Goal: Information Seeking & Learning: Find specific fact

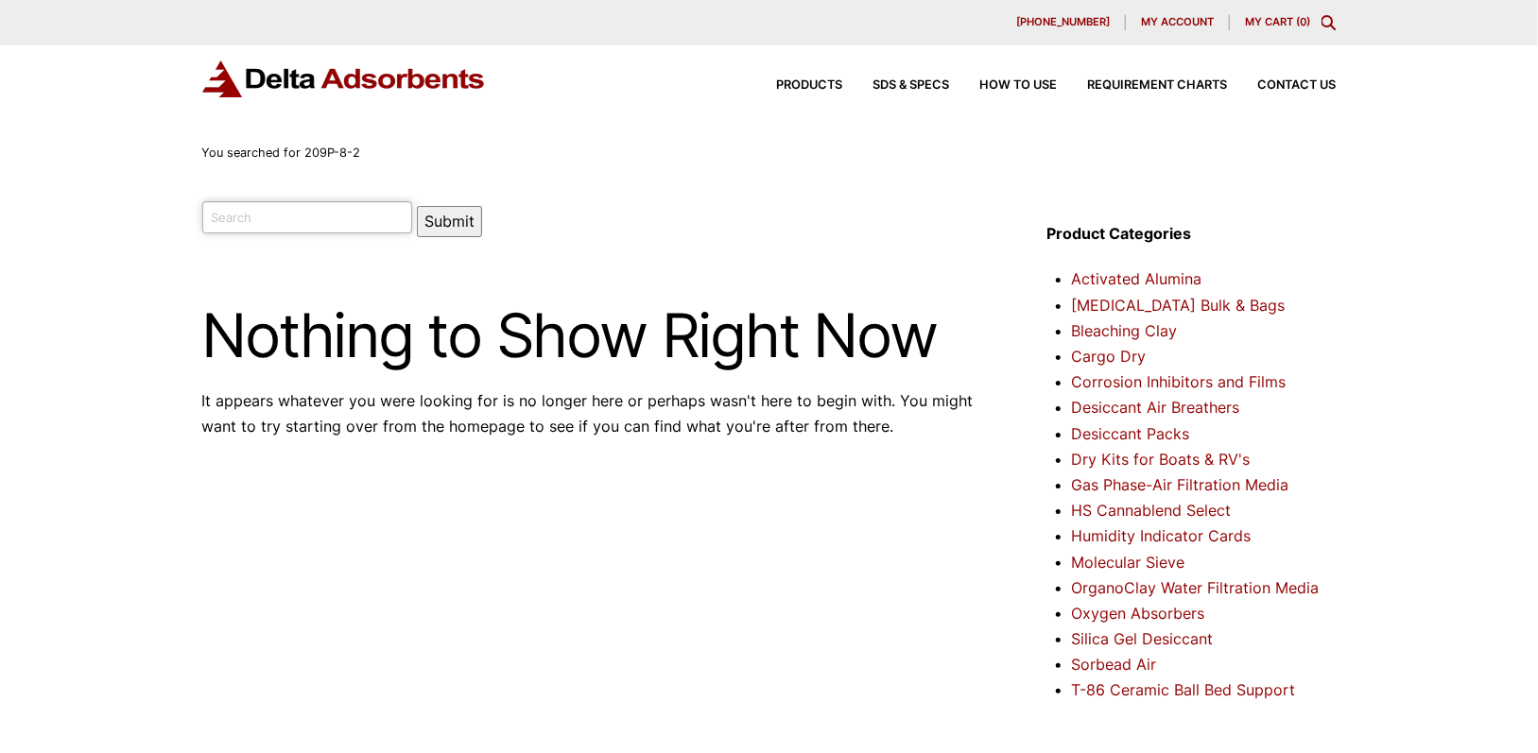
click at [314, 216] on input "search" at bounding box center [307, 217] width 211 height 32
paste input "MSBI4A81201"
type input "MSBI4A81201"
click at [417, 223] on button "Submit" at bounding box center [449, 221] width 65 height 31
click at [278, 212] on input "search" at bounding box center [307, 217] width 211 height 32
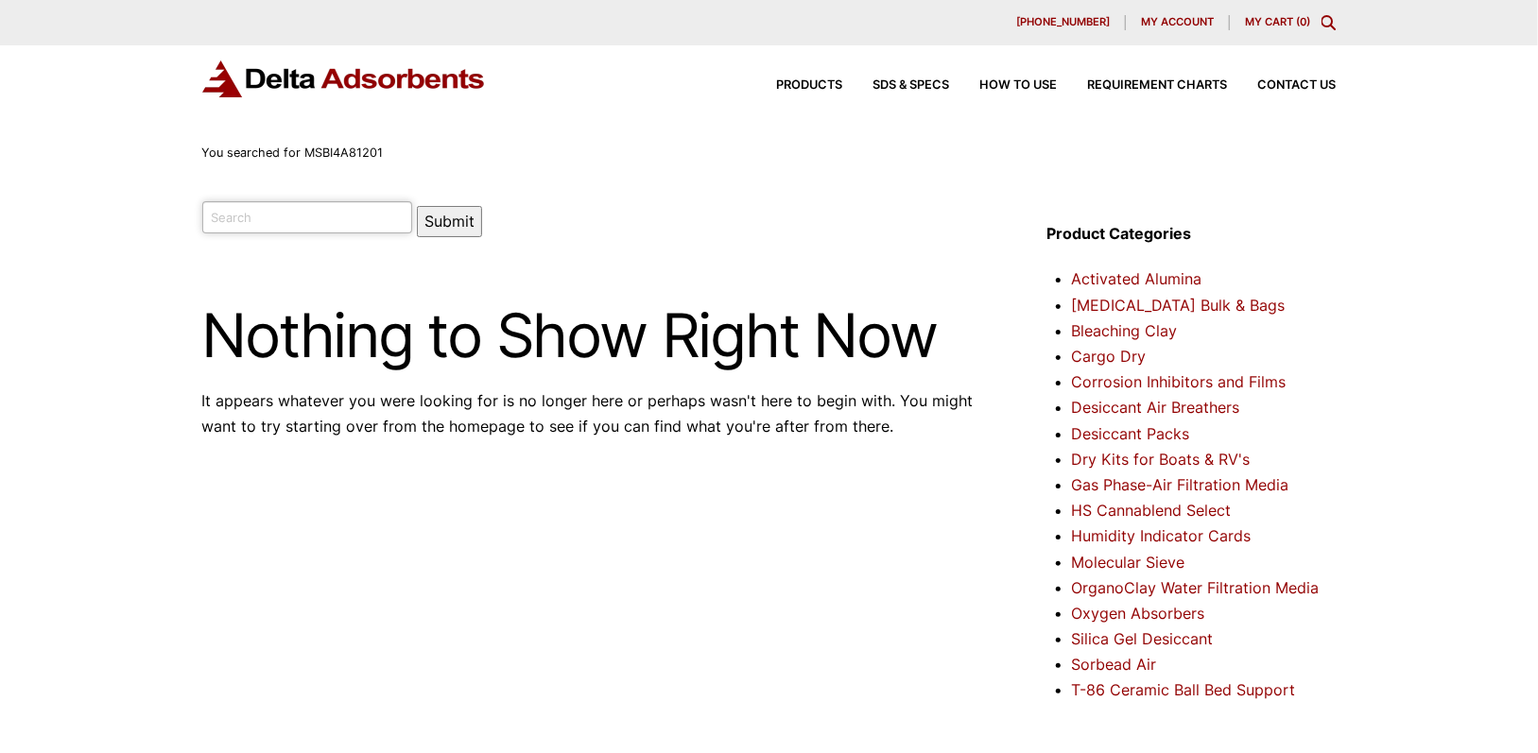
paste input "Dessicant Canister"
type input "Dessicant Canister"
click at [438, 217] on button "Submit" at bounding box center [449, 221] width 65 height 31
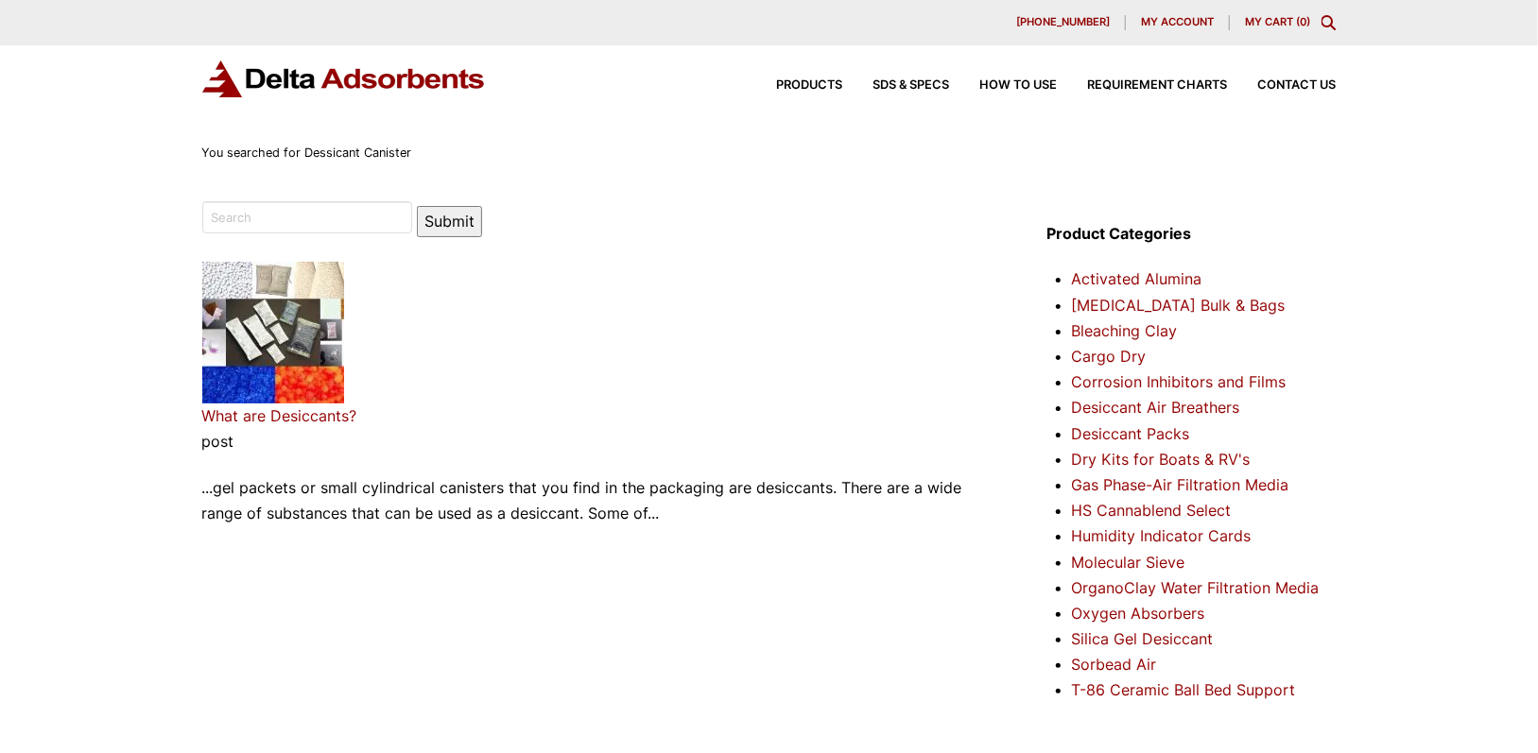
click at [1338, 23] on div "630-980-5205 My account My Cart ( 0 )" at bounding box center [769, 22] width 1538 height 45
click at [1329, 24] on icon "Toggle Modal Content" at bounding box center [1329, 22] width 15 height 15
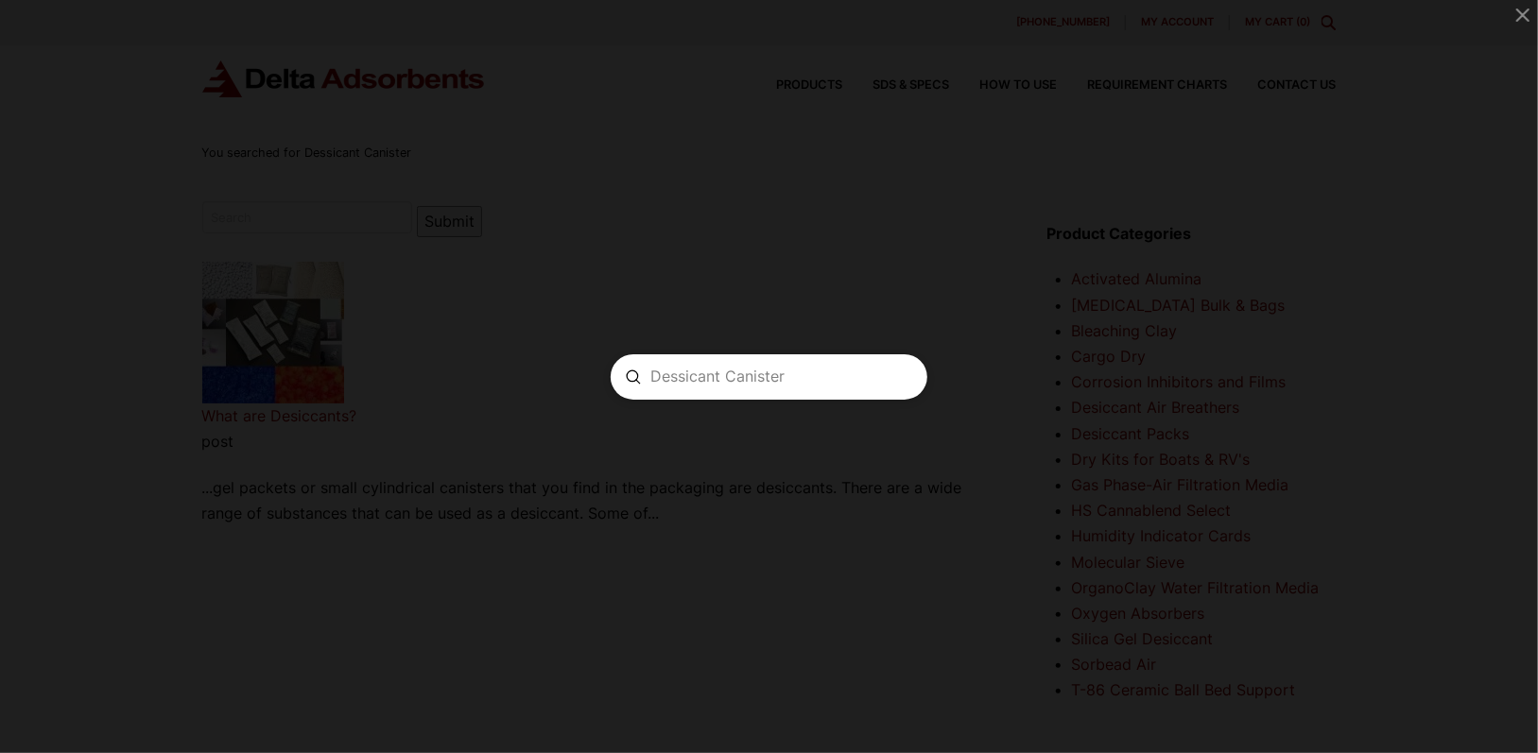
click at [736, 375] on input "Dessicant Canister" at bounding box center [768, 377] width 237 height 20
click at [801, 369] on input "Dessicant Canister" at bounding box center [768, 377] width 237 height 20
